Goal: Task Accomplishment & Management: Manage account settings

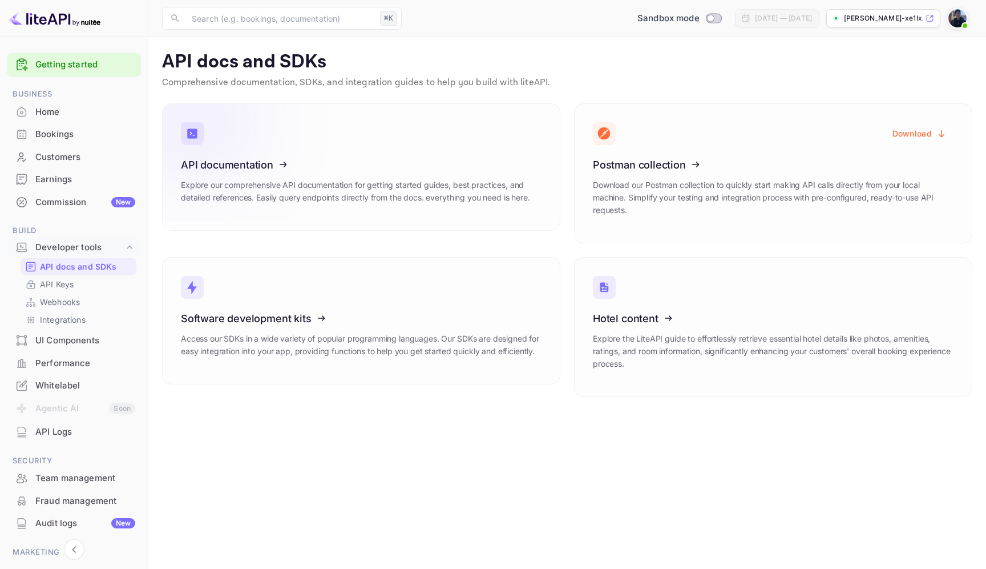
click at [313, 188] on icon at bounding box center [252, 163] width 178 height 118
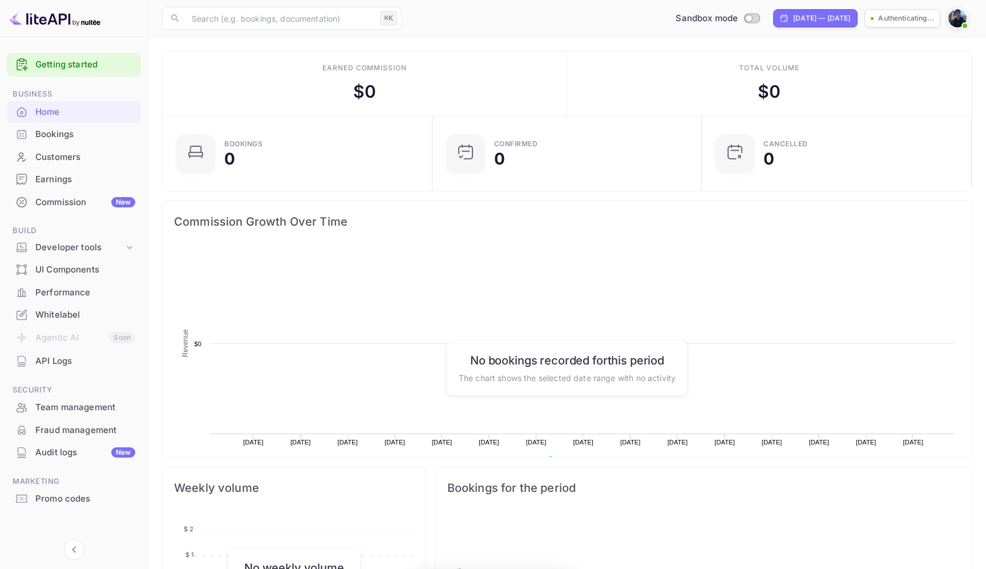
scroll to position [186, 263]
click at [911, 22] on p "[PERSON_NAME]-xe1lx.[PERSON_NAME]..." at bounding box center [883, 18] width 79 height 10
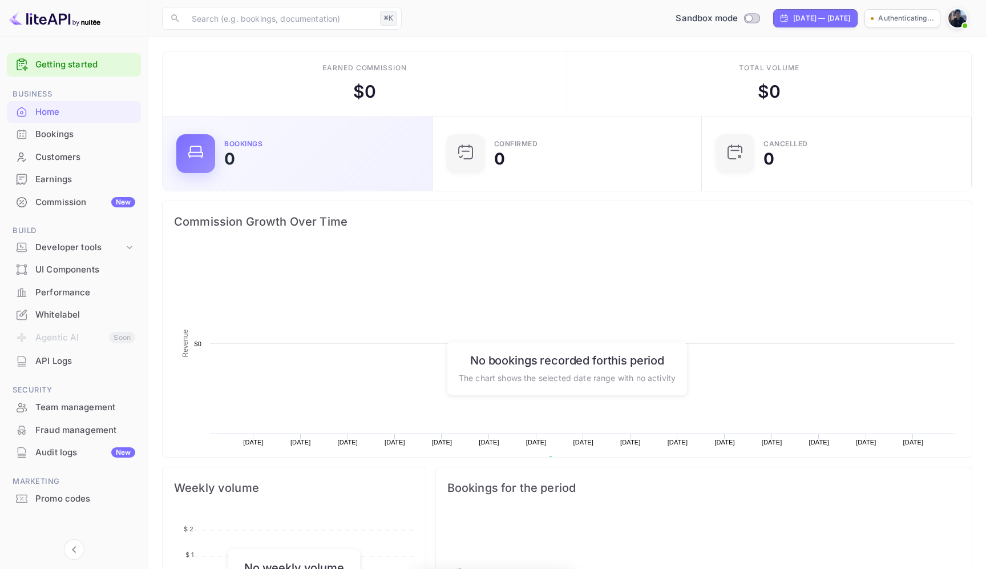
scroll to position [186, 263]
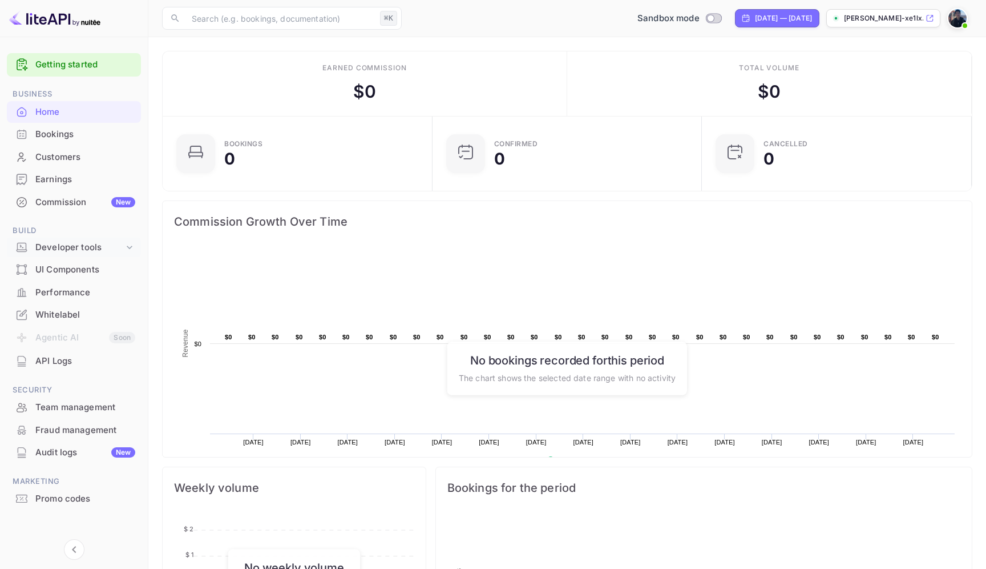
click at [117, 248] on div "Developer tools" at bounding box center [79, 247] width 88 height 13
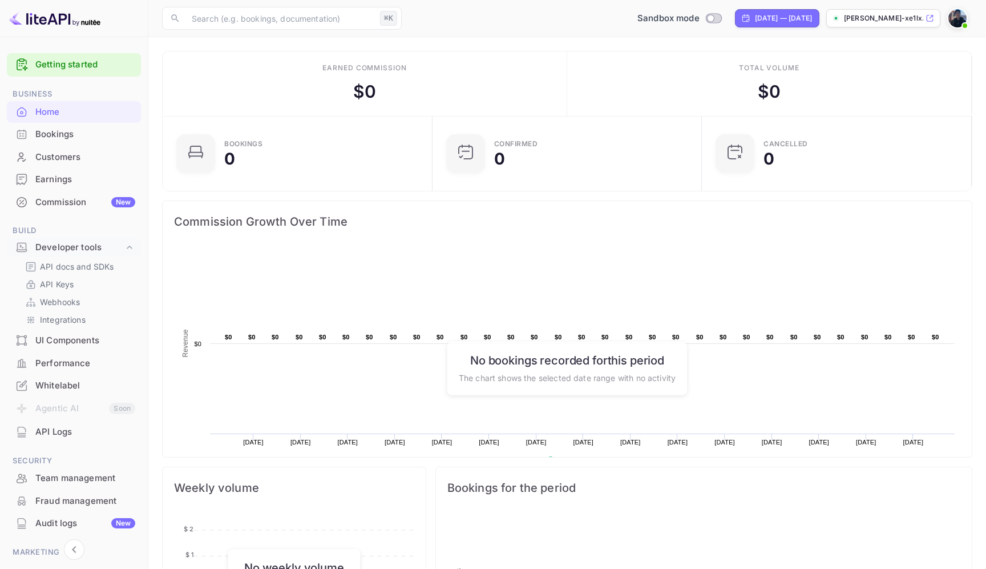
click at [76, 339] on div "UI Components" at bounding box center [85, 340] width 100 height 13
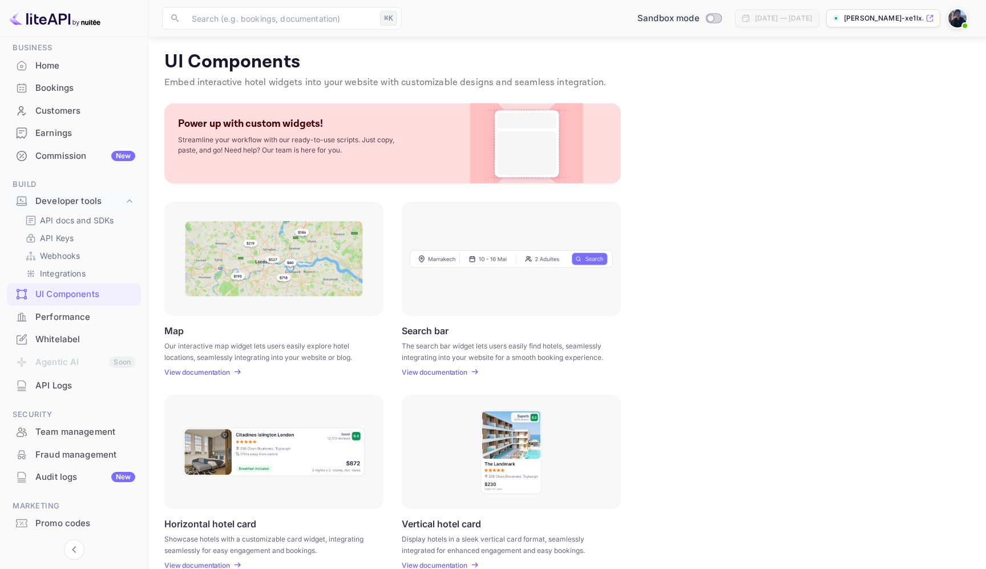
scroll to position [200, 0]
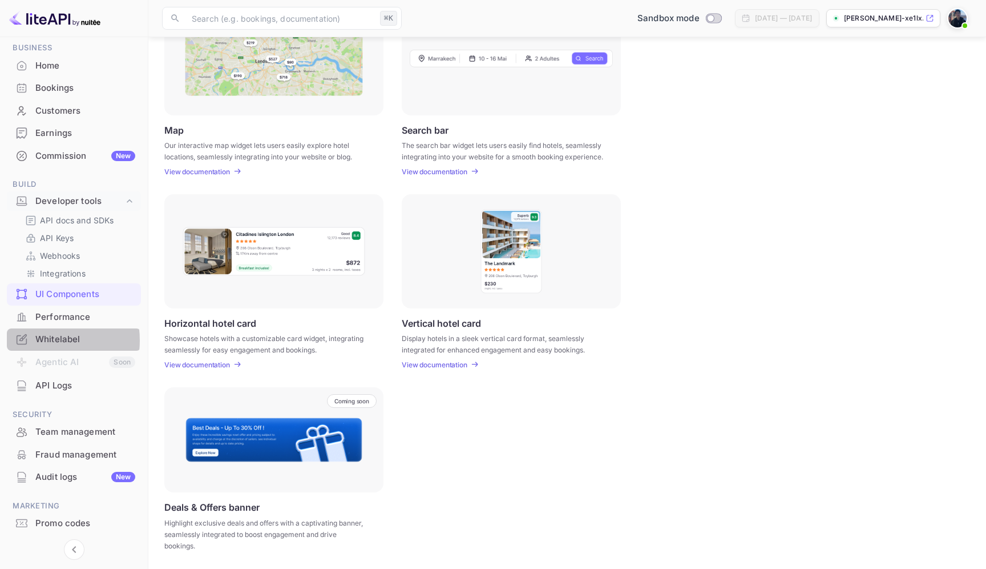
click at [35, 340] on div "Whitelabel" at bounding box center [85, 339] width 100 height 13
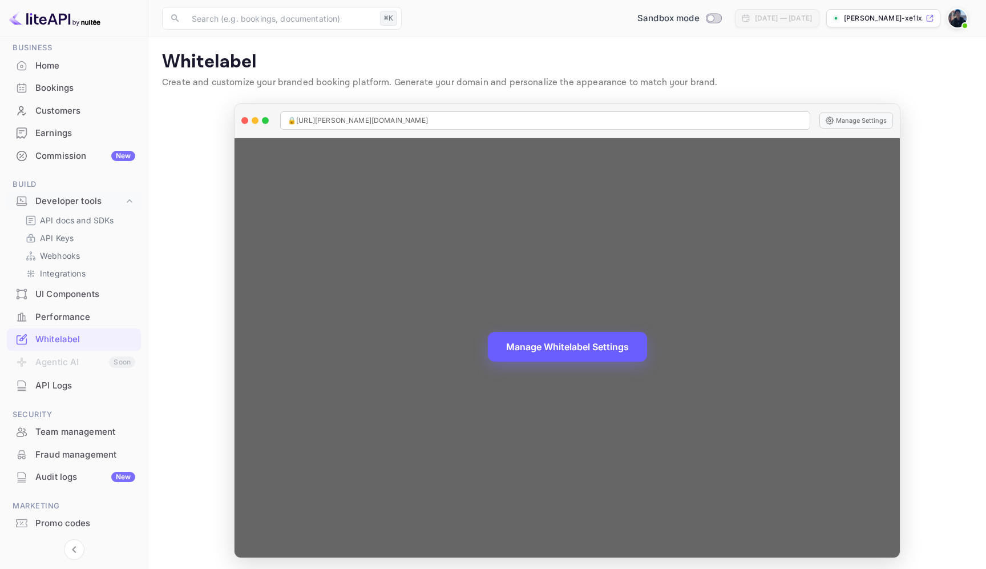
click at [562, 356] on button "Manage Whitelabel Settings" at bounding box center [567, 347] width 159 height 30
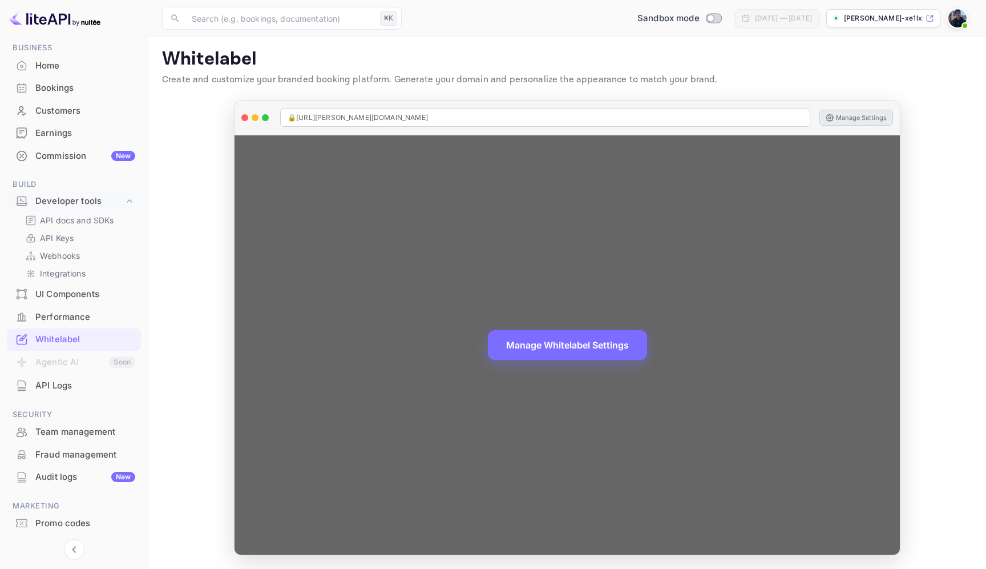
click at [855, 116] on button "Manage Settings" at bounding box center [857, 118] width 74 height 16
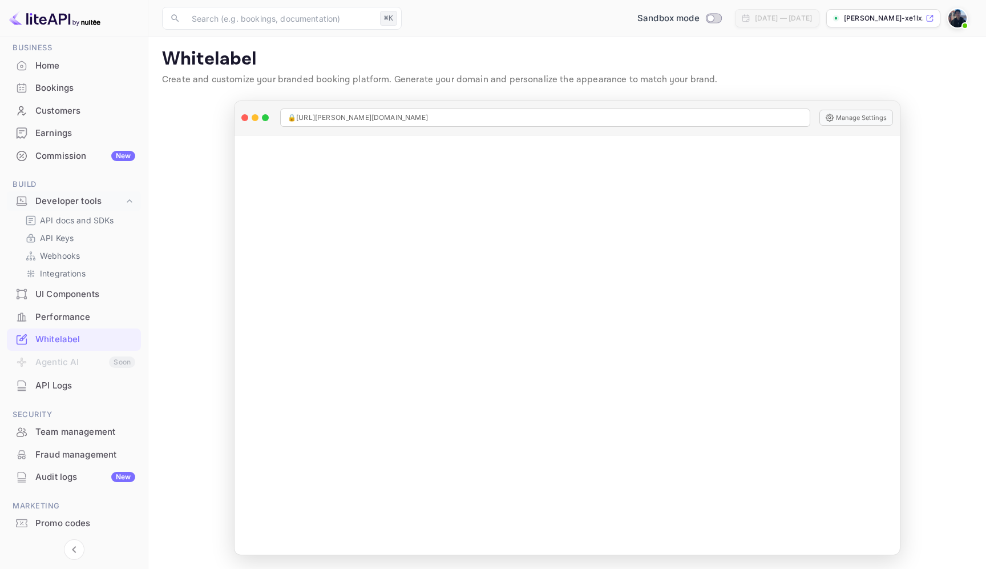
click at [182, 233] on main "Whitelabel Create and customize your branded booking platform. Generate your do…" at bounding box center [567, 301] width 838 height 534
click at [80, 237] on link "API Keys" at bounding box center [78, 238] width 107 height 12
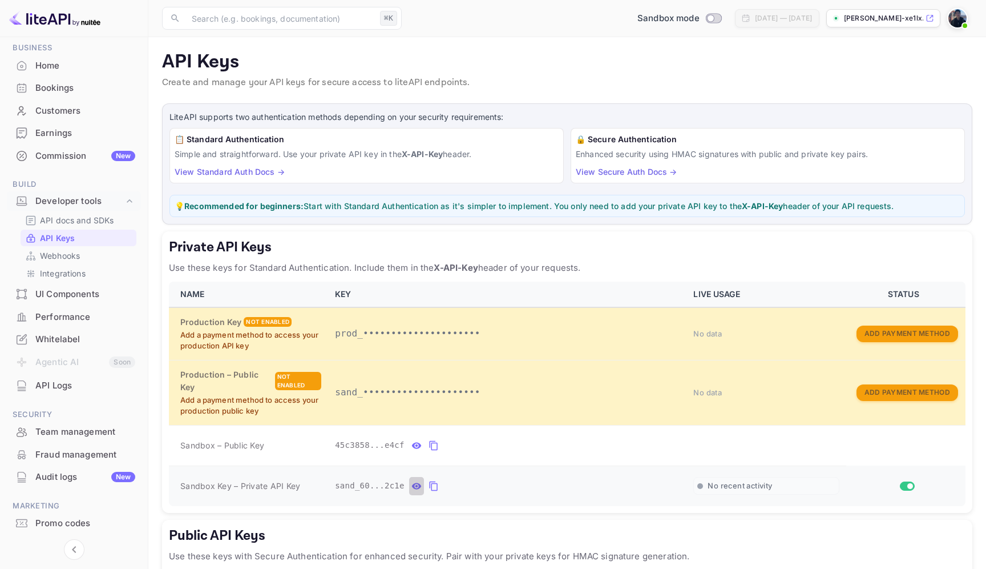
click at [415, 479] on icon "private api keys table" at bounding box center [417, 486] width 10 height 14
click at [562, 479] on icon "private api keys table" at bounding box center [567, 486] width 10 height 14
